Goal: Task Accomplishment & Management: Understand process/instructions

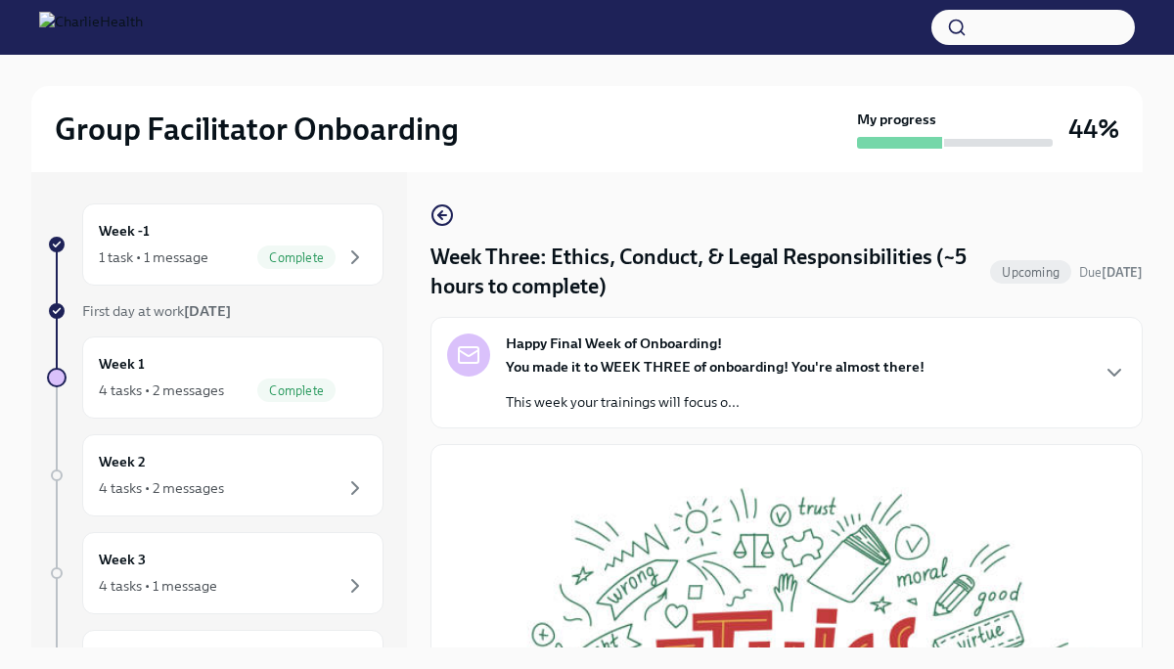
click at [752, 379] on div "You made it to WEEK THREE of onboarding! You're almost there! This week your tr…" at bounding box center [715, 384] width 419 height 55
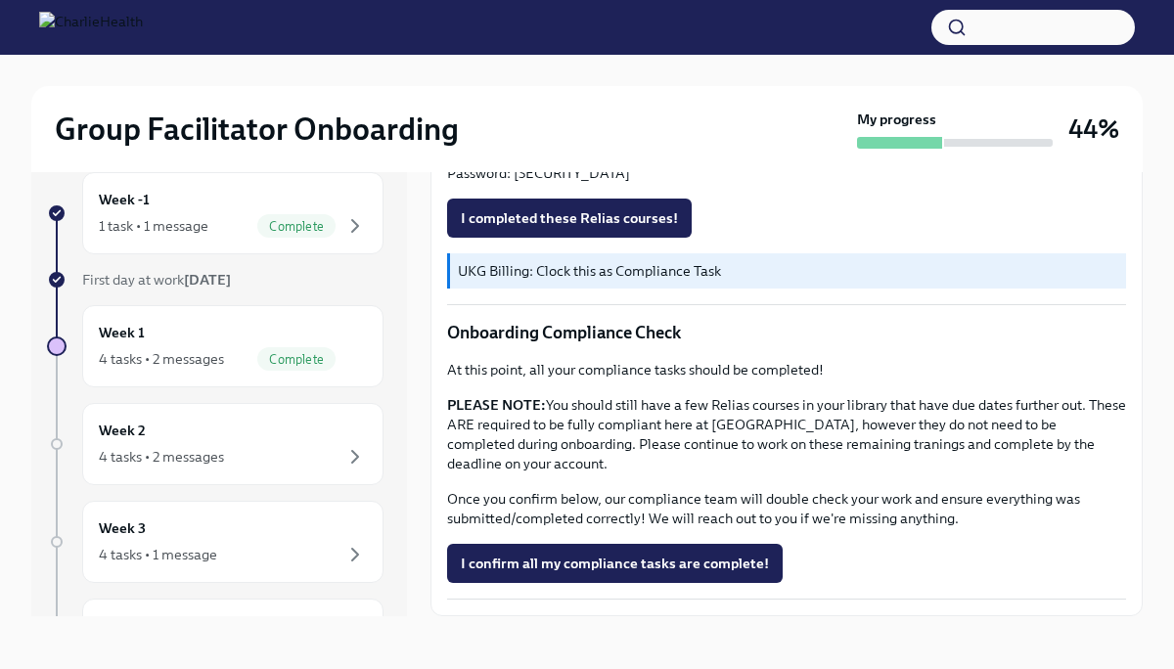
scroll to position [33, 0]
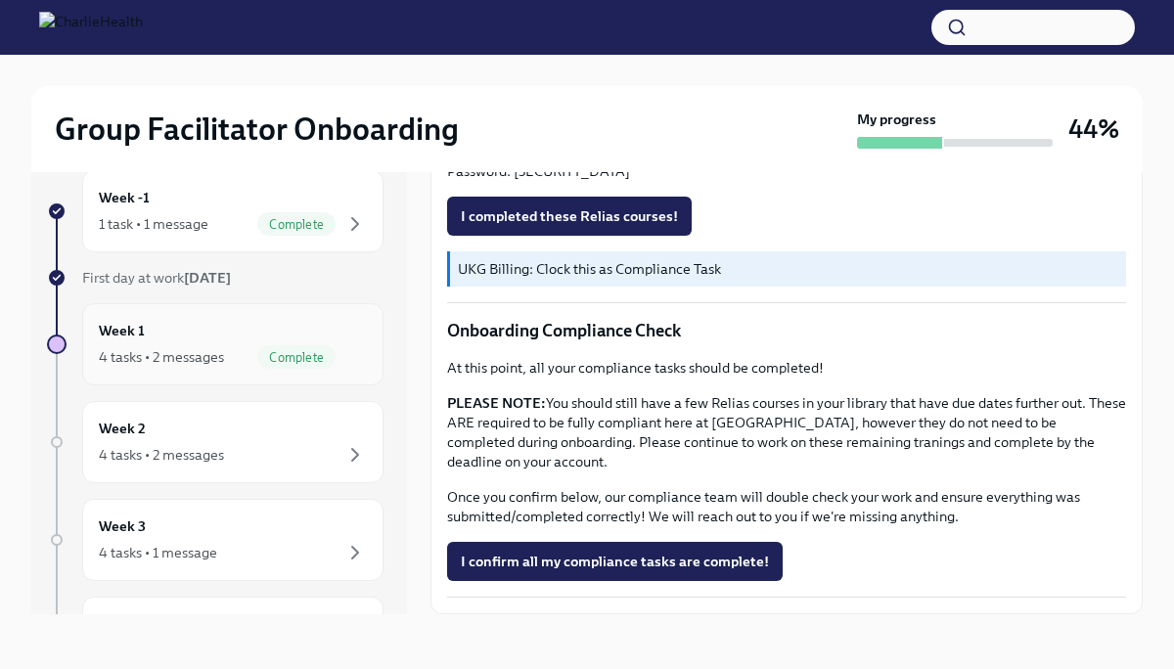
click at [218, 322] on div "Week 1 4 tasks • 2 messages Complete" at bounding box center [233, 344] width 268 height 49
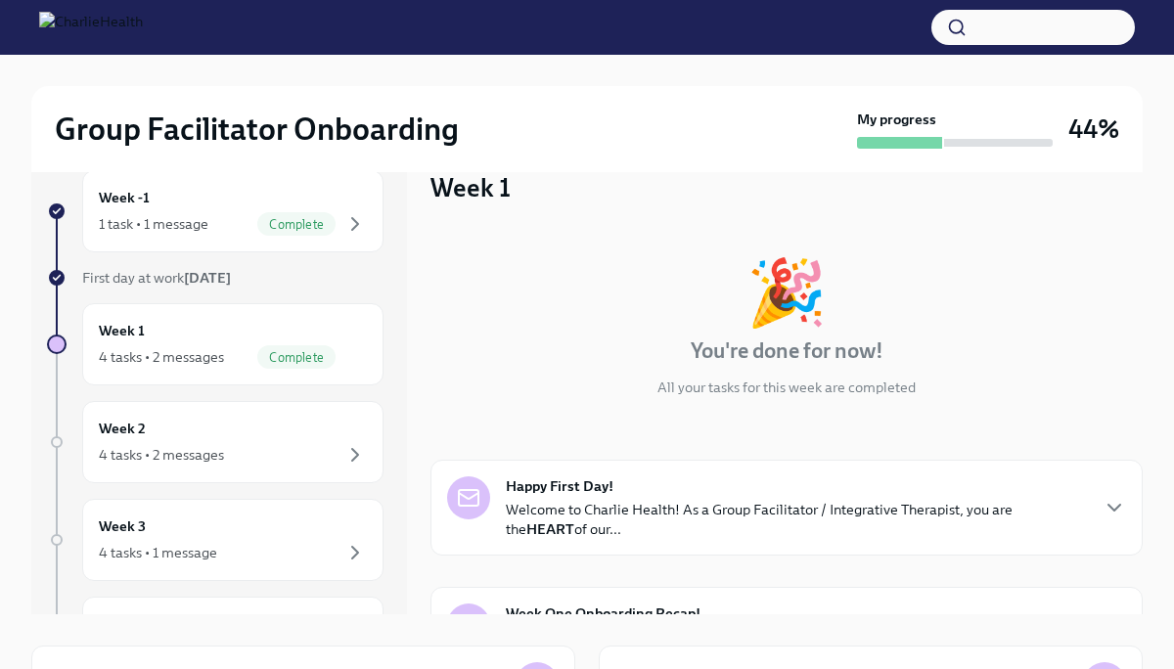
click at [645, 510] on p "Welcome to Charlie Health! As a Group Facilitator / Integrative Therapist, you …" at bounding box center [796, 519] width 581 height 39
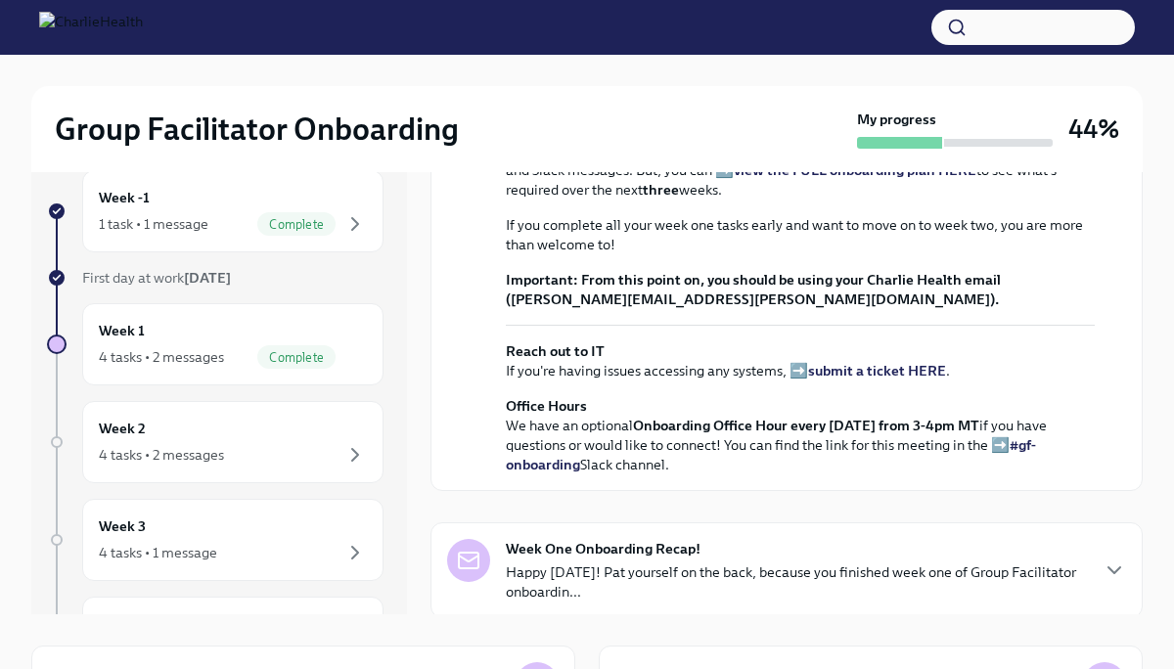
scroll to position [626, 0]
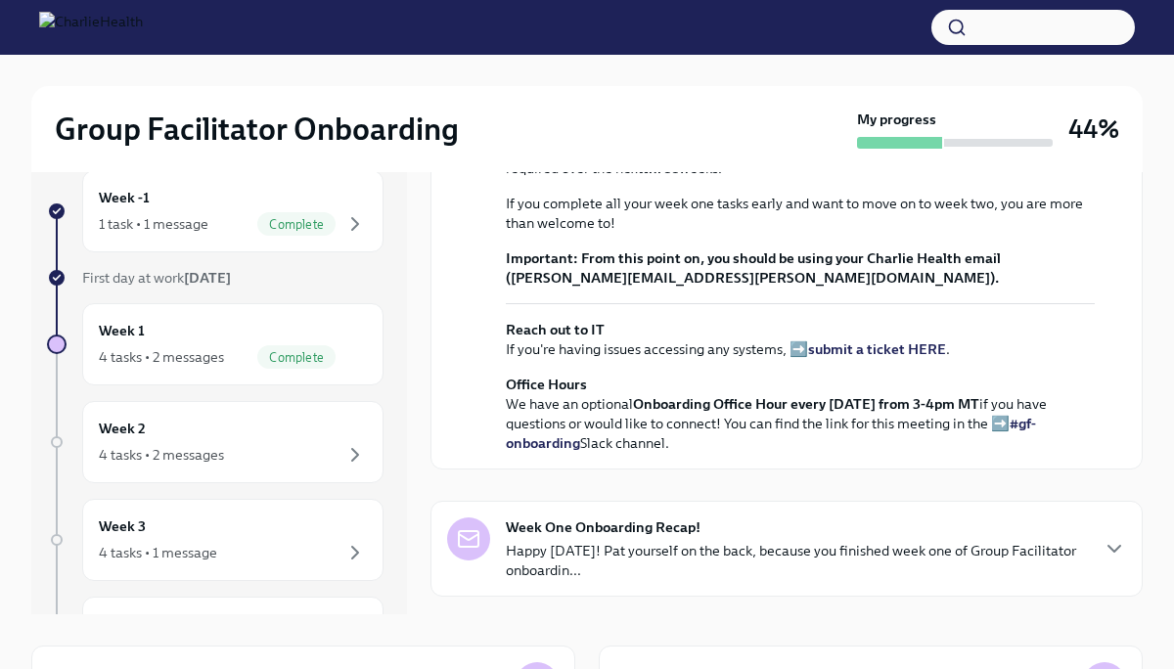
click at [884, 158] on strong "view the FULL onboarding plan HERE" at bounding box center [855, 149] width 243 height 18
click at [799, 158] on strong "view the FULL onboarding plan HERE" at bounding box center [855, 149] width 243 height 18
click at [353, 551] on icon "button" at bounding box center [354, 552] width 23 height 23
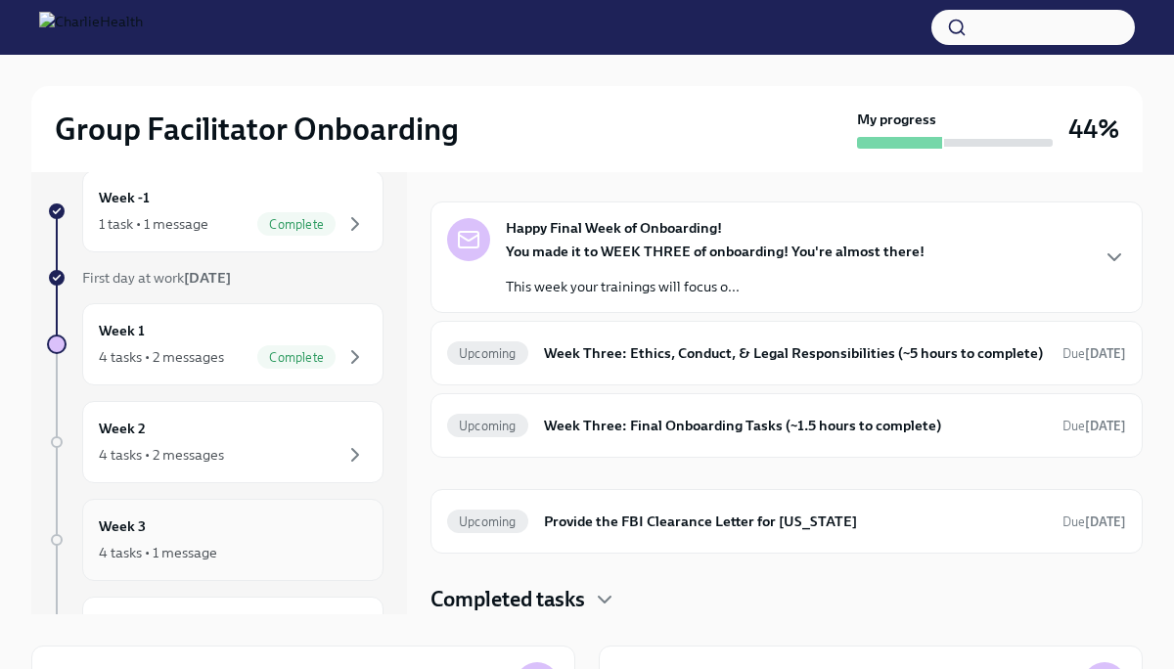
scroll to position [27, 0]
click at [690, 429] on h6 "Week Three: Final Onboarding Tasks (~1.5 hours to complete)" at bounding box center [795, 426] width 503 height 22
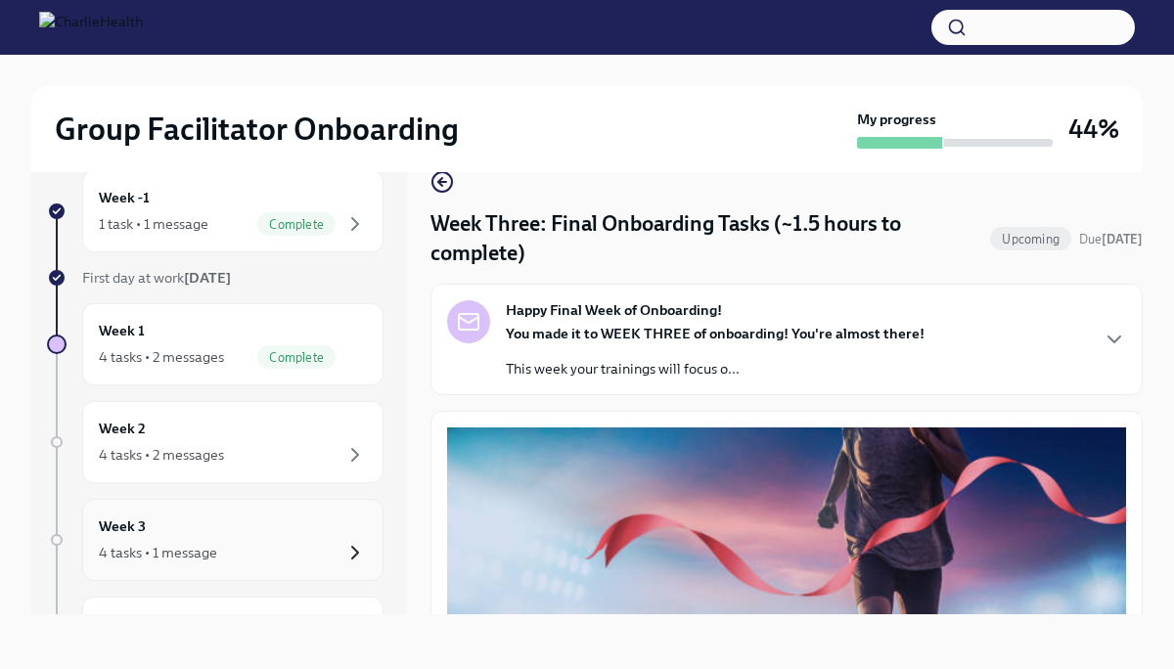
click at [354, 555] on icon "button" at bounding box center [355, 553] width 6 height 12
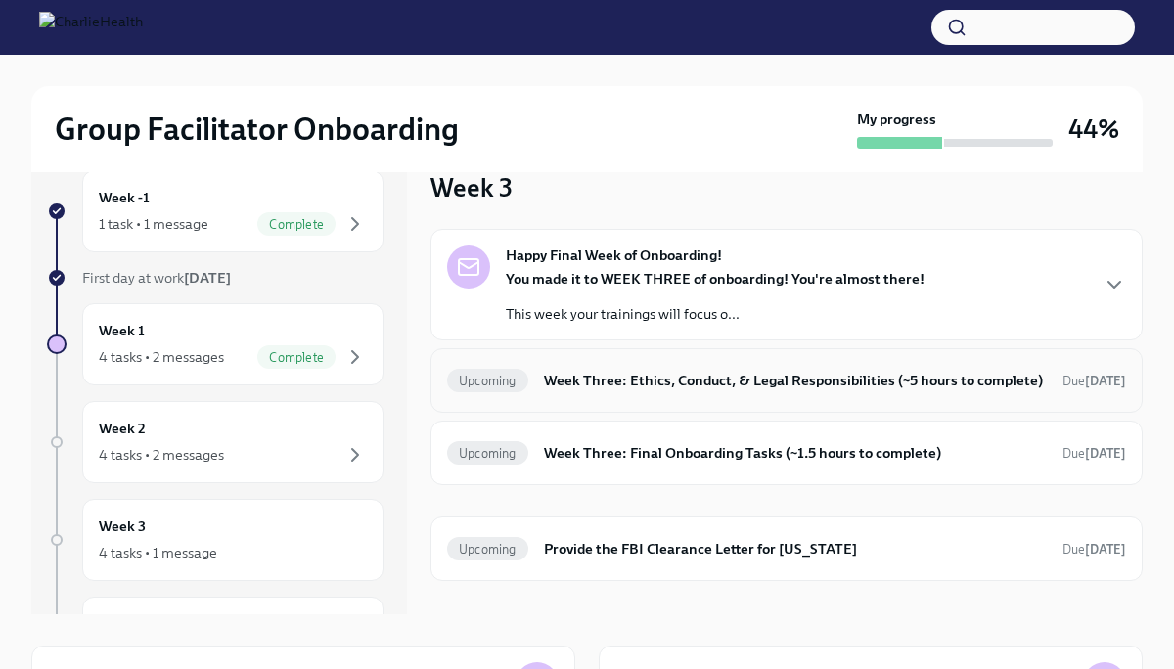
click at [666, 387] on h6 "Week Three: Ethics, Conduct, & Legal Responsibilities (~5 hours to complete)" at bounding box center [795, 381] width 503 height 22
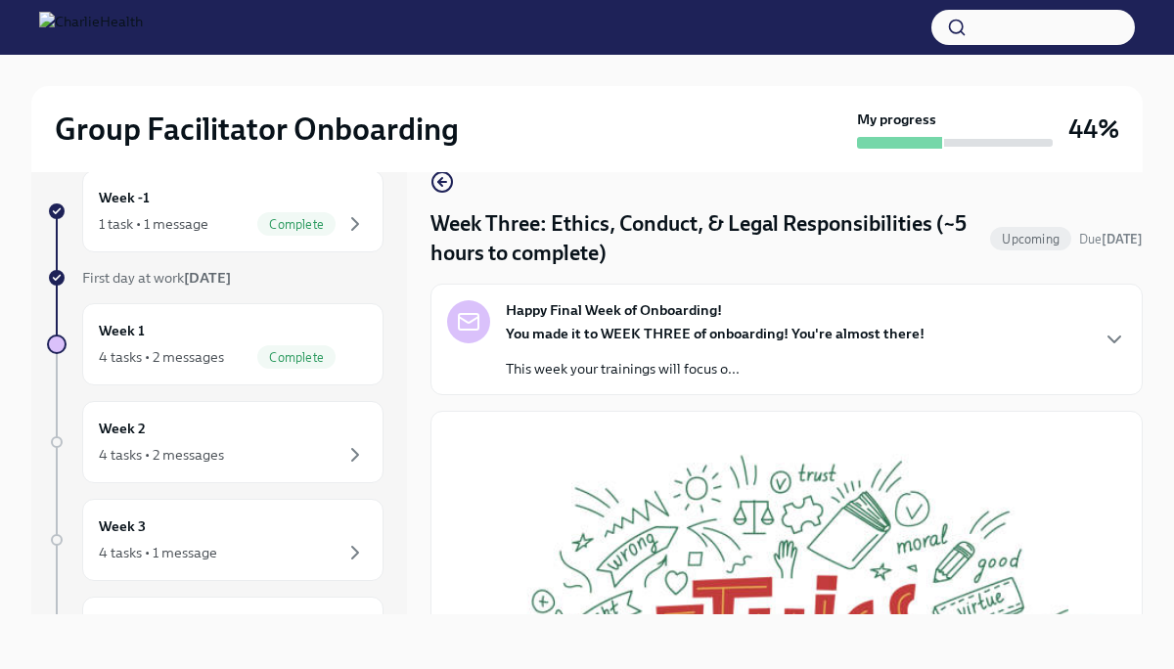
click at [878, 525] on button "Zoom image" at bounding box center [786, 668] width 679 height 480
click at [1111, 332] on icon "button" at bounding box center [1114, 339] width 23 height 23
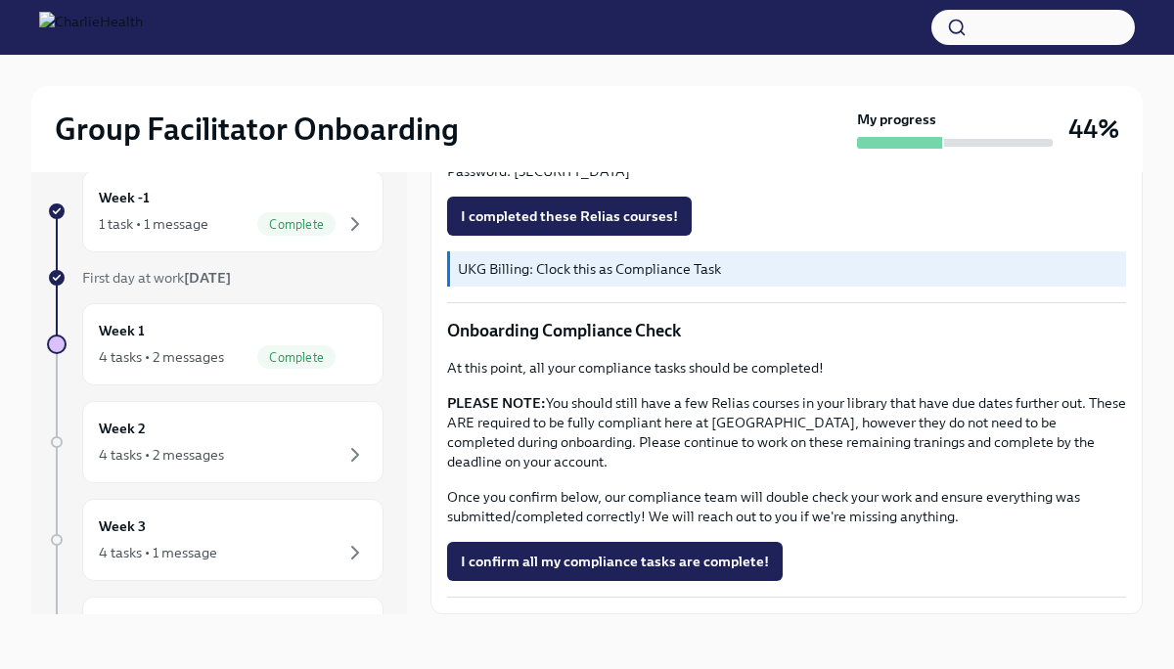
scroll to position [1786, 0]
click at [349, 451] on icon "button" at bounding box center [354, 454] width 23 height 23
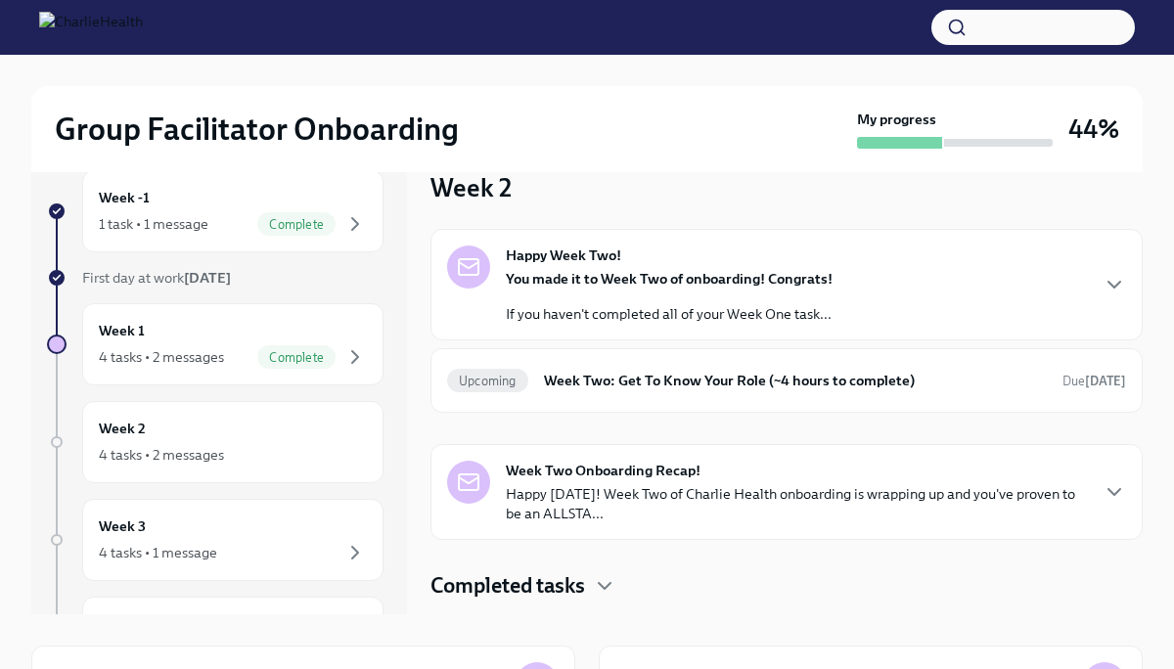
click at [662, 569] on div "Happy Week Two! You made it to Week Two of onboarding! Congrats! If you haven't…" at bounding box center [787, 415] width 712 height 372
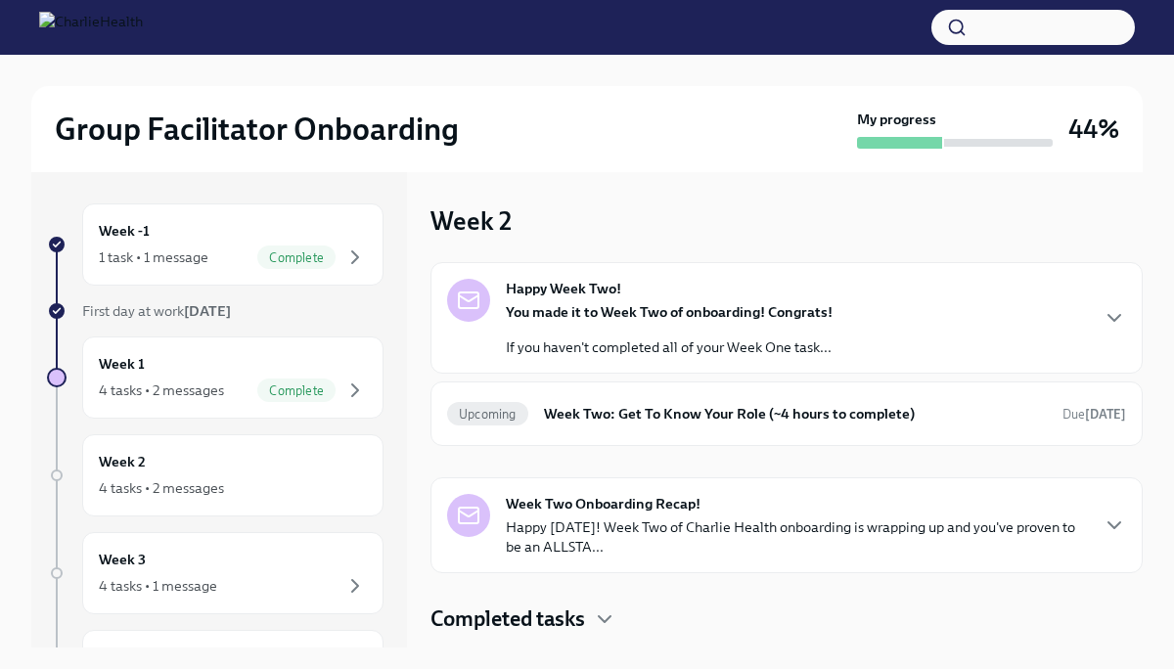
click at [697, 340] on p "If you haven't completed all of your Week One task..." at bounding box center [669, 348] width 327 height 20
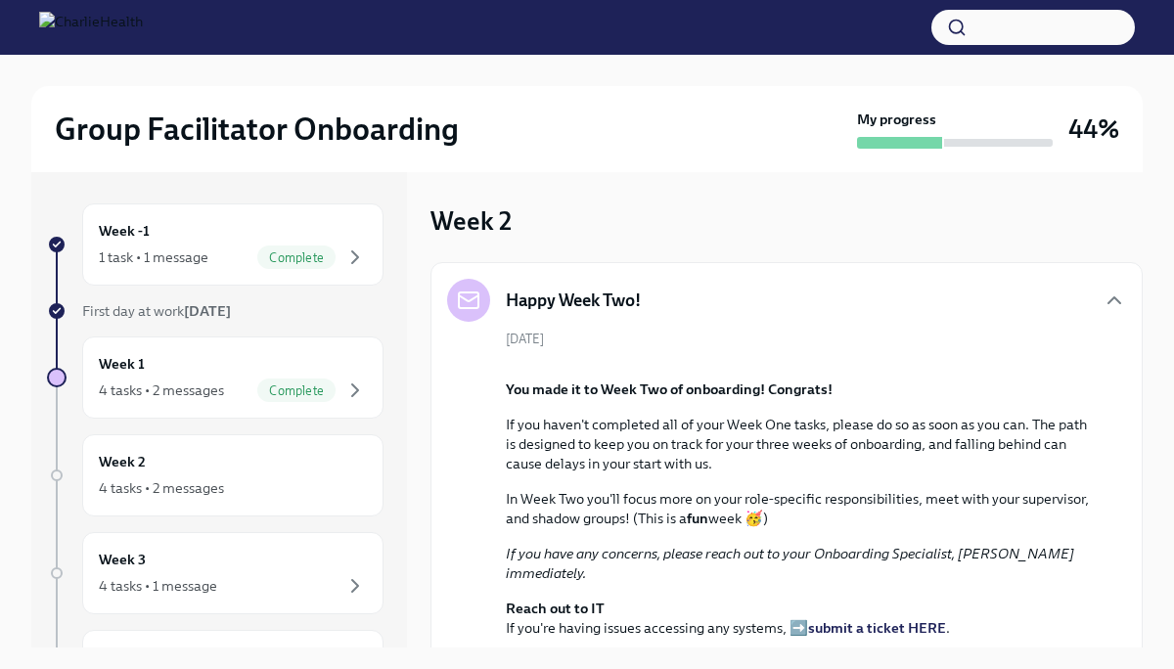
click at [1113, 394] on div "[DATE] You made it to Week Two of onboarding! Congrats! If you haven't complete…" at bounding box center [786, 531] width 679 height 402
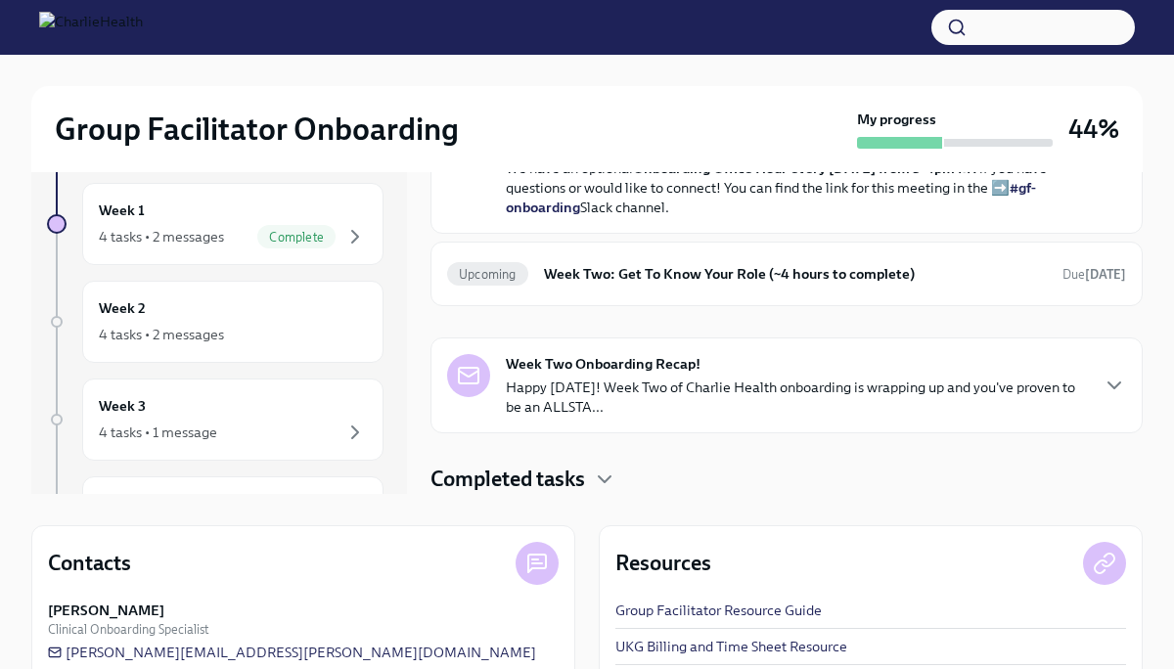
scroll to position [157, 0]
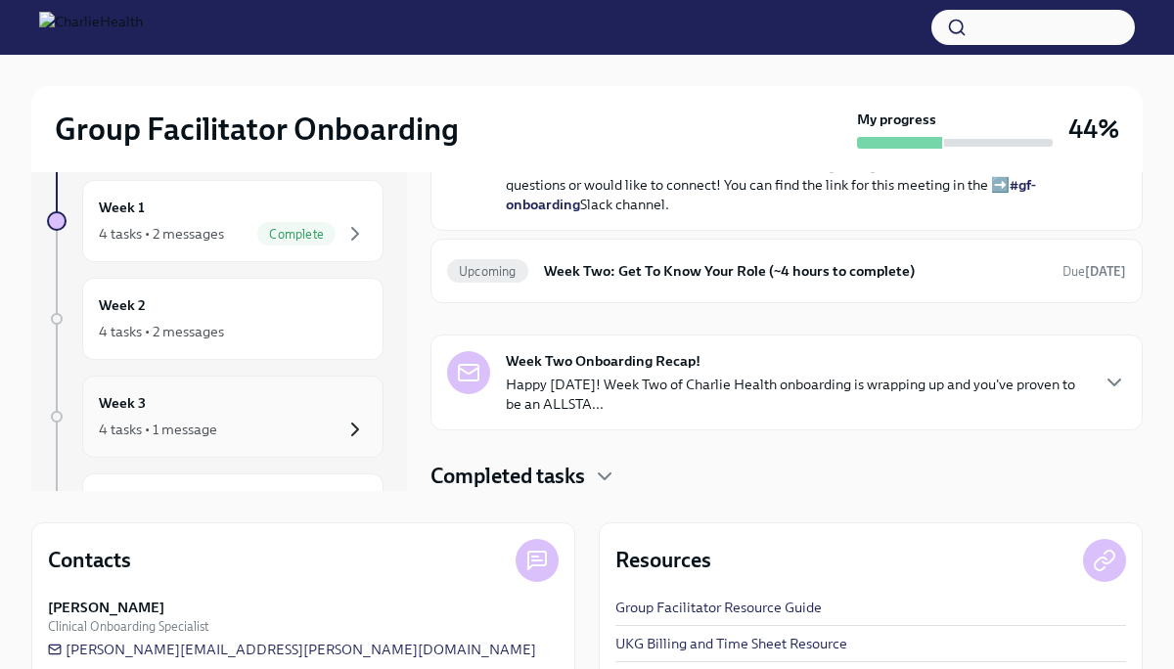
click at [360, 425] on icon "button" at bounding box center [354, 429] width 23 height 23
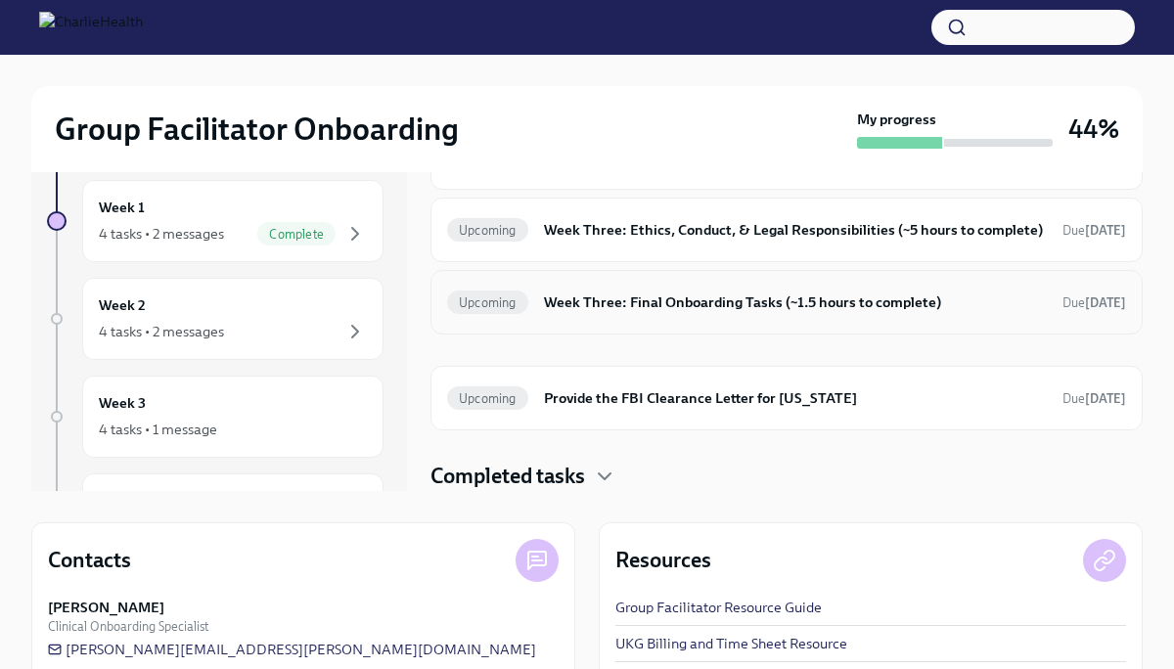
click at [729, 301] on h6 "Week Three: Final Onboarding Tasks (~1.5 hours to complete)" at bounding box center [795, 303] width 503 height 22
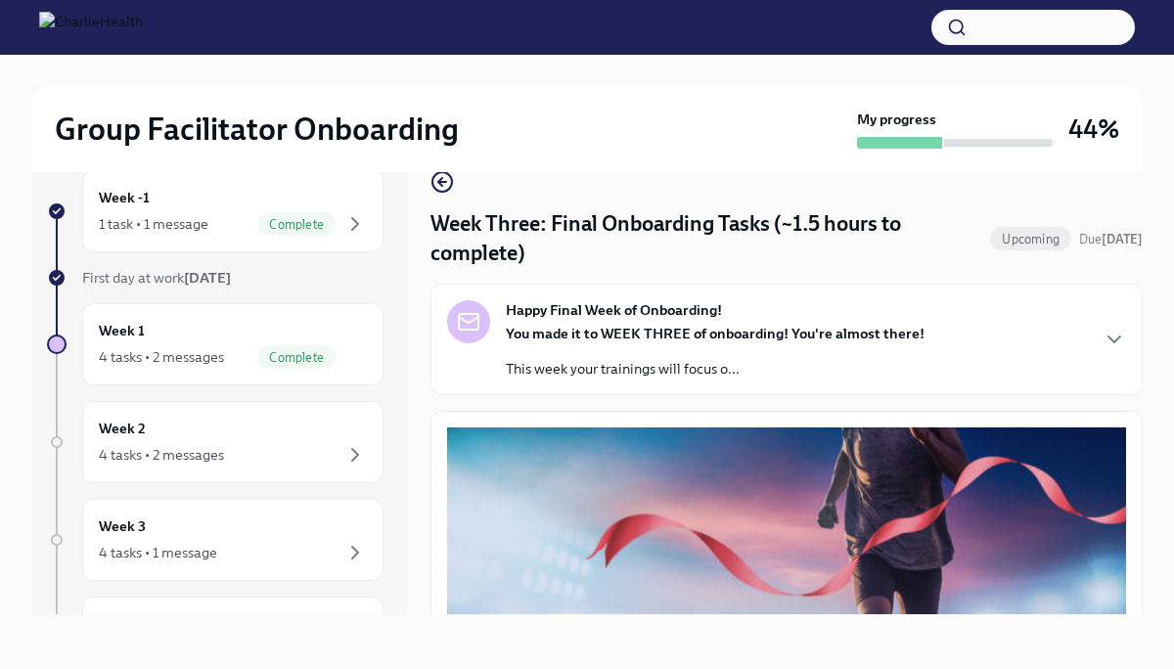
click at [821, 364] on p "This week your trainings will focus o..." at bounding box center [715, 369] width 419 height 20
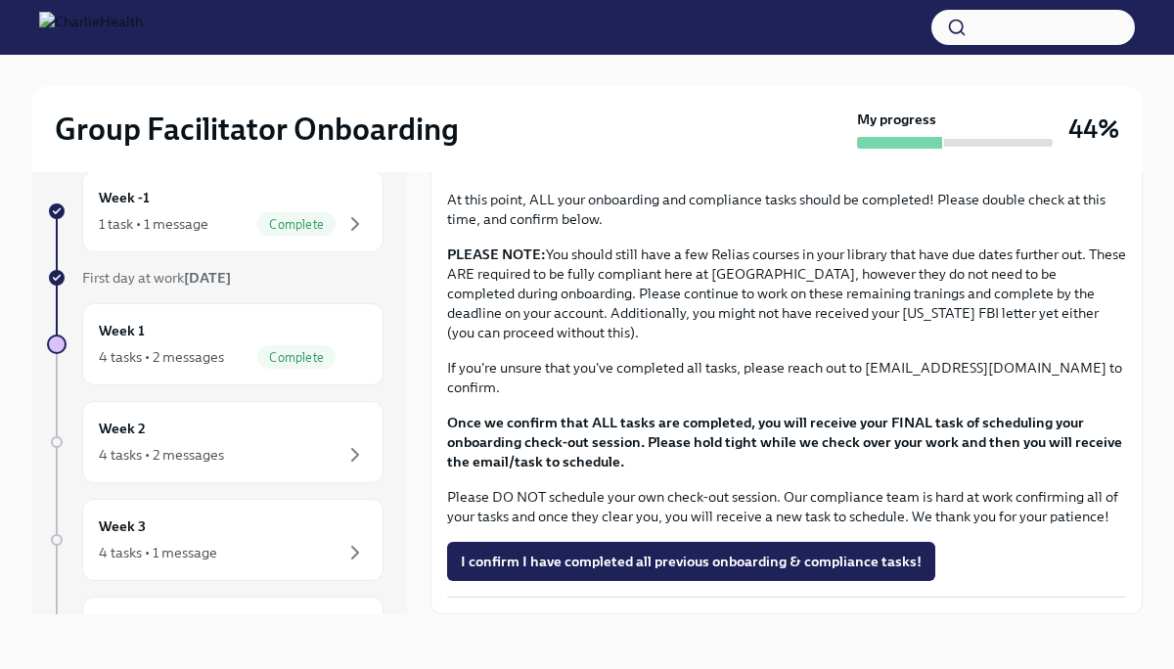
scroll to position [2192, 0]
